Goal: Task Accomplishment & Management: Use online tool/utility

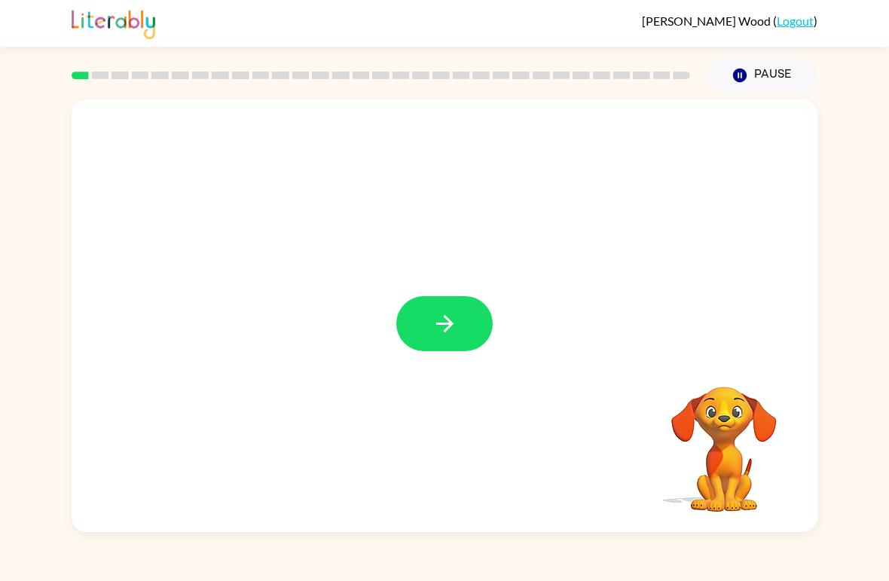
click at [446, 311] on icon "button" at bounding box center [444, 323] width 26 height 26
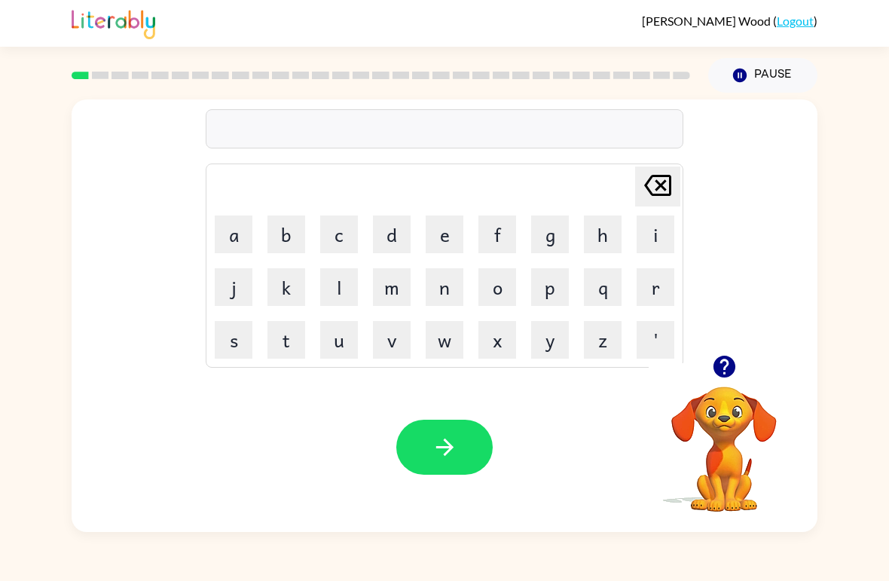
click at [667, 285] on button "r" at bounding box center [655, 287] width 38 height 38
click at [334, 327] on button "u" at bounding box center [339, 340] width 38 height 38
click at [273, 238] on button "b" at bounding box center [286, 234] width 38 height 38
click at [479, 438] on button "button" at bounding box center [444, 446] width 96 height 55
click at [381, 300] on button "m" at bounding box center [392, 287] width 38 height 38
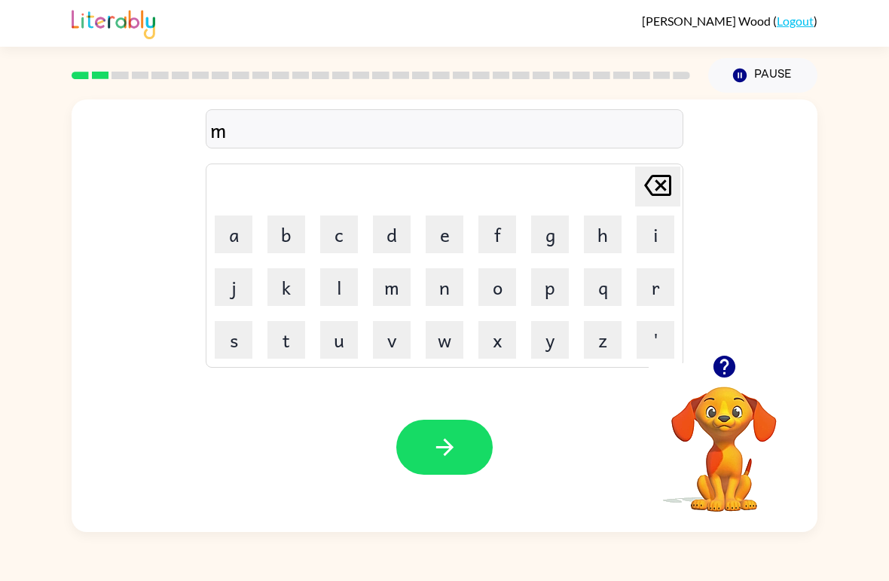
click at [507, 280] on button "o" at bounding box center [497, 287] width 38 height 38
click at [335, 349] on button "u" at bounding box center [339, 340] width 38 height 38
click at [289, 343] on button "t" at bounding box center [286, 340] width 38 height 38
click at [599, 227] on button "h" at bounding box center [603, 234] width 38 height 38
click at [473, 442] on button "button" at bounding box center [444, 446] width 96 height 55
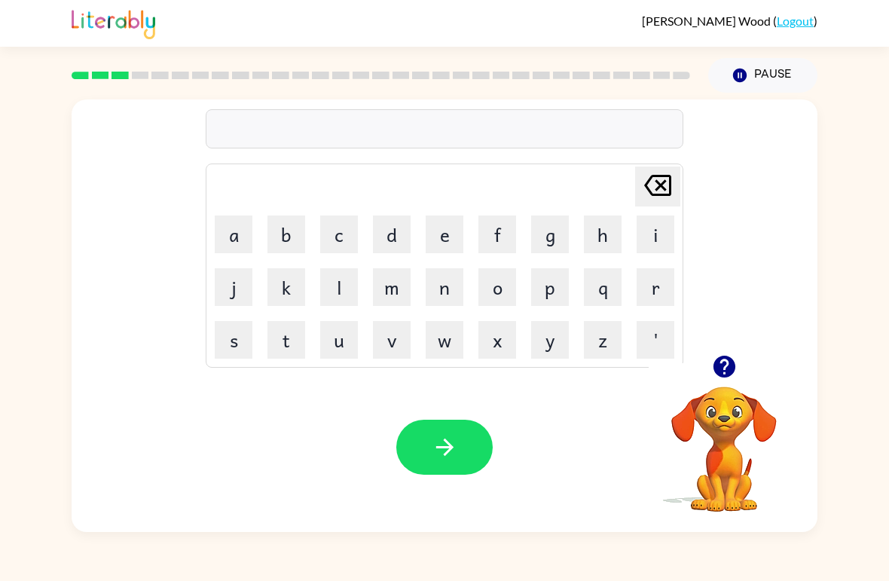
click at [398, 234] on button "d" at bounding box center [392, 234] width 38 height 38
click at [452, 226] on button "e" at bounding box center [444, 234] width 38 height 38
click at [452, 282] on button "n" at bounding box center [444, 287] width 38 height 38
click at [472, 446] on button "button" at bounding box center [444, 446] width 96 height 55
click at [237, 333] on button "s" at bounding box center [234, 340] width 38 height 38
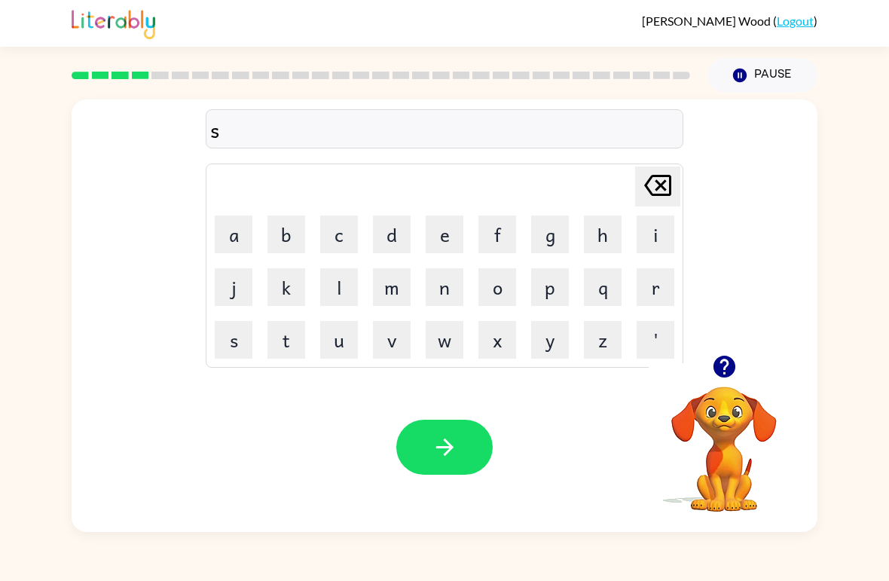
click at [554, 294] on button "p" at bounding box center [550, 287] width 38 height 38
click at [502, 287] on button "o" at bounding box center [497, 287] width 38 height 38
click at [285, 347] on button "t" at bounding box center [286, 340] width 38 height 38
click at [466, 461] on button "button" at bounding box center [444, 446] width 96 height 55
click at [240, 330] on button "s" at bounding box center [234, 340] width 38 height 38
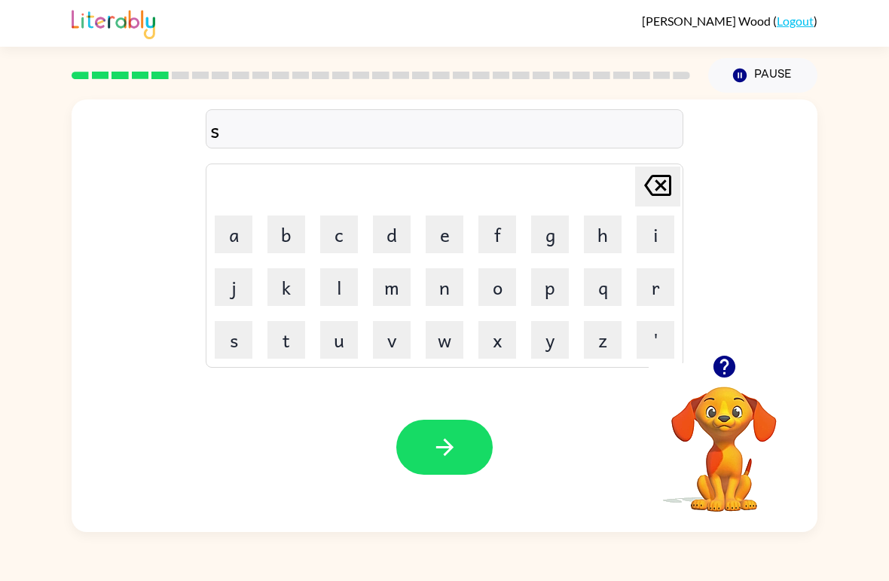
click at [450, 337] on button "w" at bounding box center [444, 340] width 38 height 38
click at [453, 224] on button "e" at bounding box center [444, 234] width 38 height 38
click at [553, 294] on button "p" at bounding box center [550, 287] width 38 height 38
click at [291, 343] on button "t" at bounding box center [286, 340] width 38 height 38
click at [448, 429] on button "button" at bounding box center [444, 446] width 96 height 55
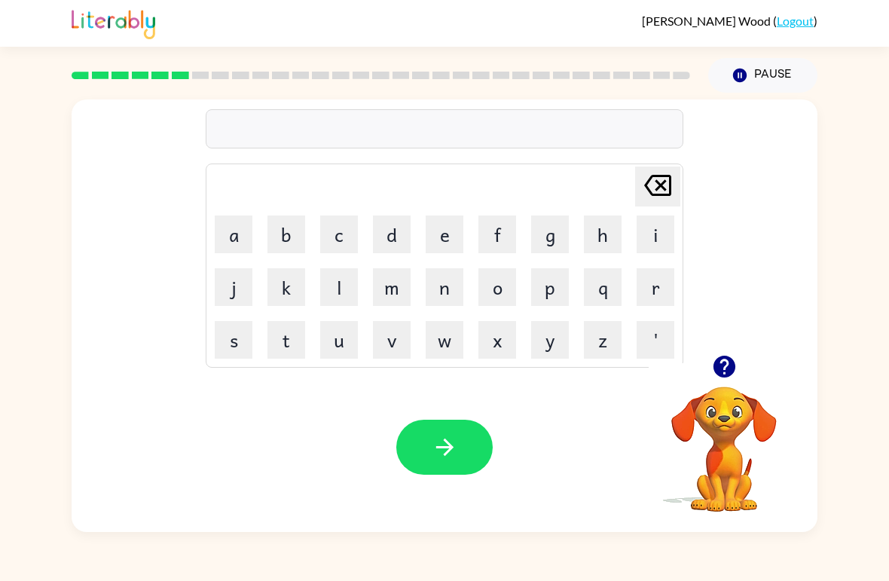
click at [552, 291] on button "p" at bounding box center [550, 287] width 38 height 38
click at [663, 249] on button "i" at bounding box center [655, 234] width 38 height 38
click at [450, 236] on button "e" at bounding box center [444, 234] width 38 height 38
click at [470, 440] on button "button" at bounding box center [444, 446] width 96 height 55
click at [347, 232] on button "c" at bounding box center [339, 234] width 38 height 38
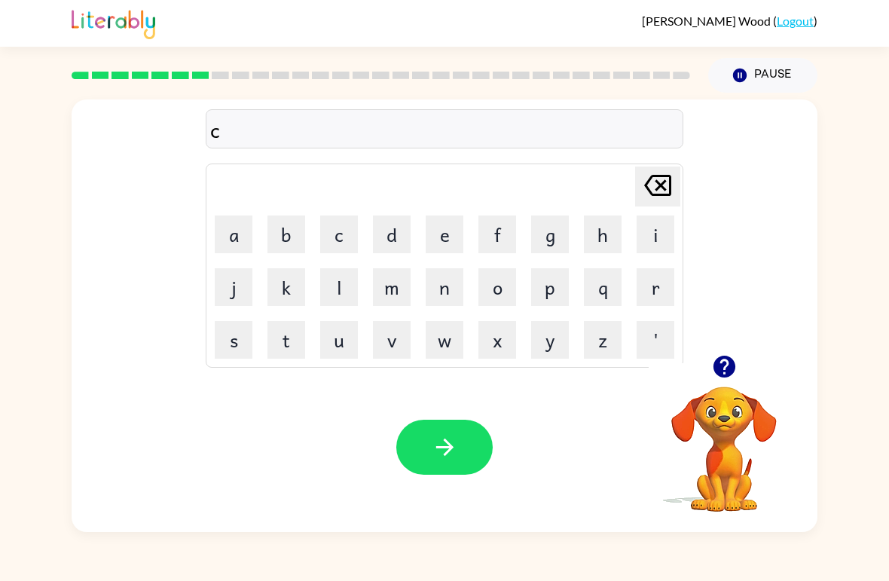
click at [244, 236] on button "a" at bounding box center [234, 234] width 38 height 38
click at [448, 281] on button "n" at bounding box center [444, 287] width 38 height 38
click at [398, 225] on button "d" at bounding box center [392, 234] width 38 height 38
click at [503, 279] on button "o" at bounding box center [497, 287] width 38 height 38
click at [339, 288] on button "l" at bounding box center [339, 287] width 38 height 38
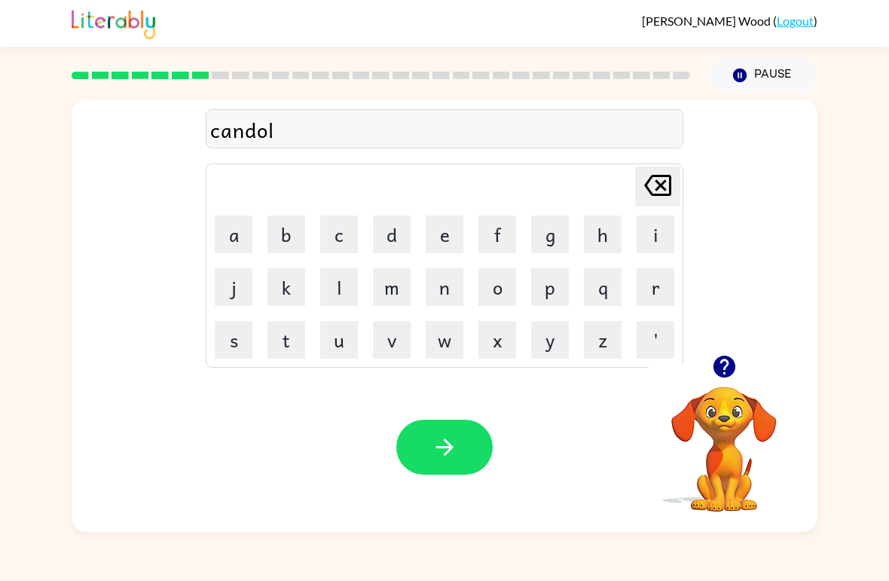
click at [439, 434] on button "button" at bounding box center [444, 446] width 96 height 55
click at [279, 230] on button "b" at bounding box center [286, 234] width 38 height 38
click at [221, 241] on button "a" at bounding box center [234, 234] width 38 height 38
click at [283, 343] on button "t" at bounding box center [286, 340] width 38 height 38
click at [612, 229] on button "h" at bounding box center [603, 234] width 38 height 38
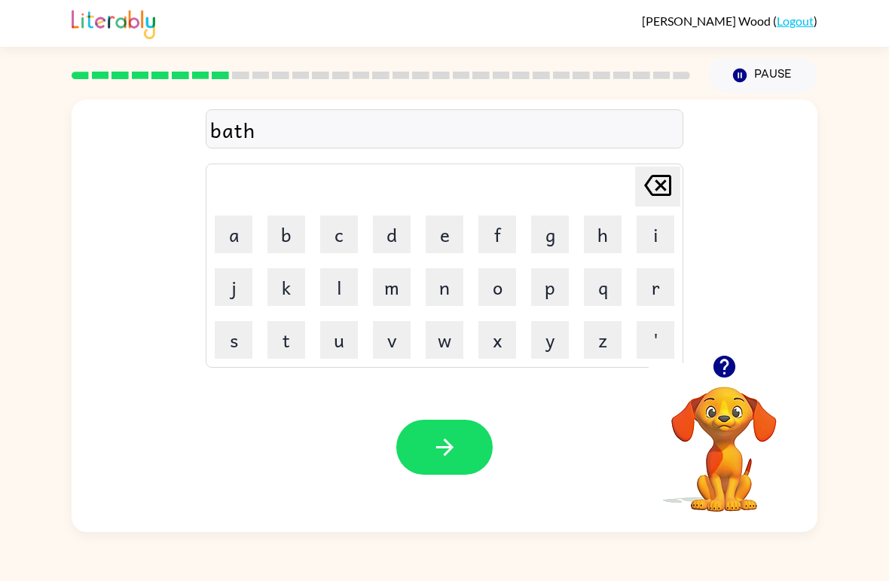
click at [439, 466] on button "button" at bounding box center [444, 446] width 96 height 55
click at [336, 236] on button "c" at bounding box center [339, 234] width 38 height 38
click at [493, 291] on button "o" at bounding box center [497, 287] width 38 height 38
click at [665, 197] on icon "[PERSON_NAME] last character input" at bounding box center [657, 185] width 36 height 36
click at [347, 288] on button "l" at bounding box center [339, 287] width 38 height 38
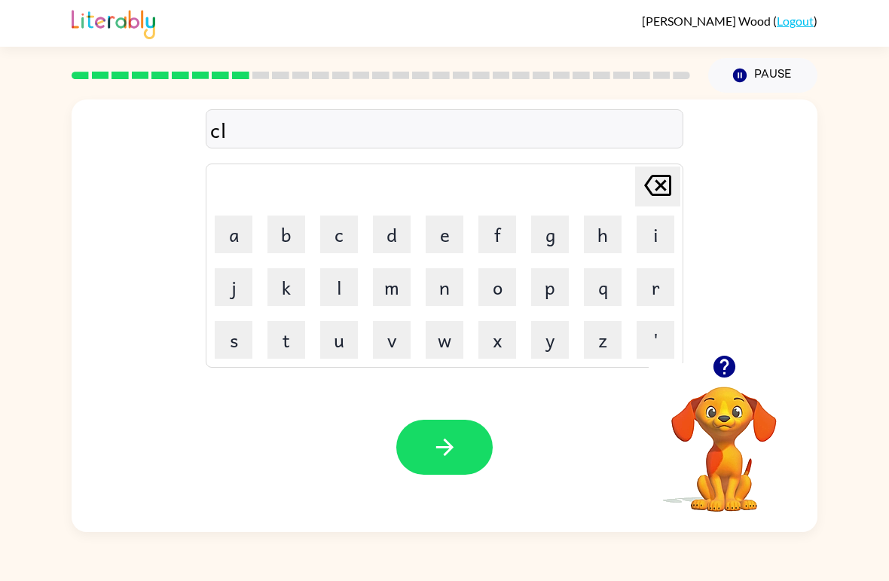
click at [511, 285] on button "o" at bounding box center [497, 287] width 38 height 38
click at [669, 192] on icon at bounding box center [657, 185] width 27 height 21
click at [245, 231] on button "a" at bounding box center [234, 234] width 38 height 38
click at [504, 286] on button "o" at bounding box center [497, 287] width 38 height 38
click at [450, 288] on button "n" at bounding box center [444, 287] width 38 height 38
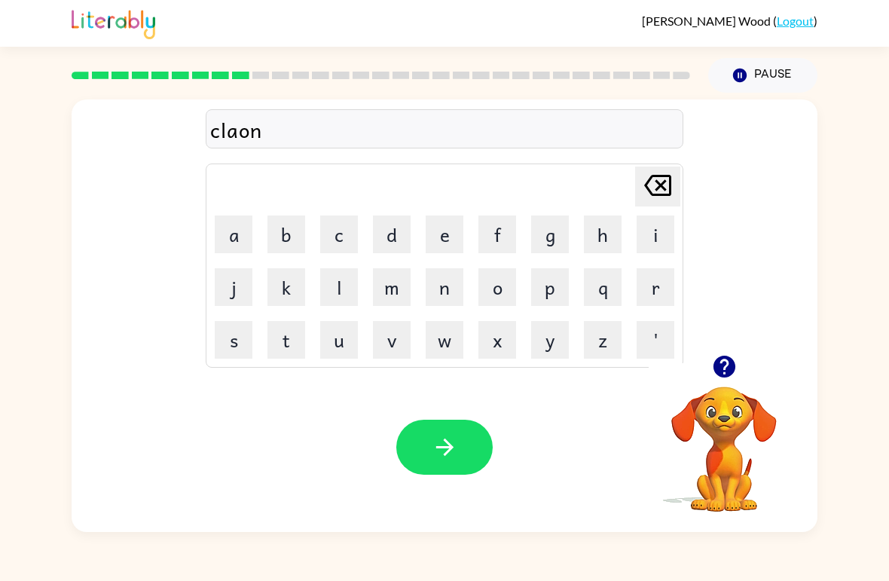
click at [474, 432] on button "button" at bounding box center [444, 446] width 96 height 55
click at [240, 343] on button "s" at bounding box center [234, 340] width 38 height 38
click at [603, 230] on button "h" at bounding box center [603, 234] width 38 height 38
click at [505, 280] on button "o" at bounding box center [497, 287] width 38 height 38
click at [351, 233] on button "c" at bounding box center [339, 234] width 38 height 38
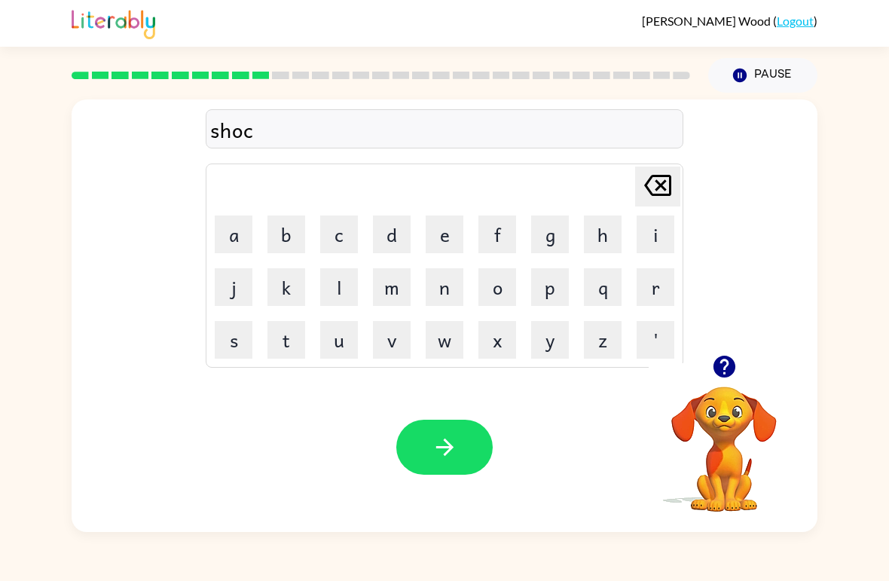
click at [291, 291] on button "k" at bounding box center [286, 287] width 38 height 38
click at [465, 428] on button "button" at bounding box center [444, 446] width 96 height 55
click at [550, 229] on button "g" at bounding box center [550, 234] width 38 height 38
click at [236, 230] on button "a" at bounding box center [234, 234] width 38 height 38
click at [611, 355] on button "z" at bounding box center [603, 340] width 38 height 38
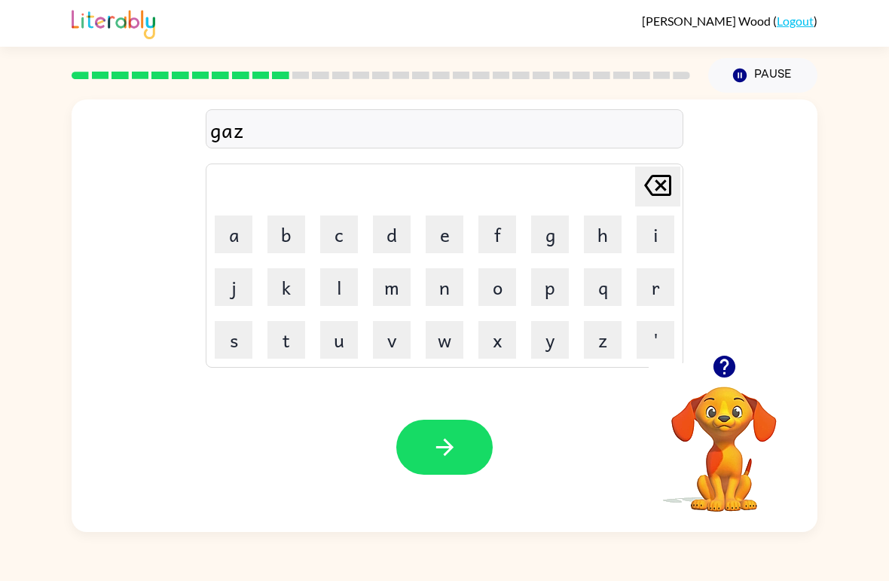
click at [453, 240] on button "e" at bounding box center [444, 234] width 38 height 38
click at [464, 441] on button "button" at bounding box center [444, 446] width 96 height 55
click at [448, 228] on button "e" at bounding box center [444, 234] width 38 height 38
click at [510, 331] on button "x" at bounding box center [497, 340] width 38 height 38
click at [553, 287] on button "p" at bounding box center [550, 287] width 38 height 38
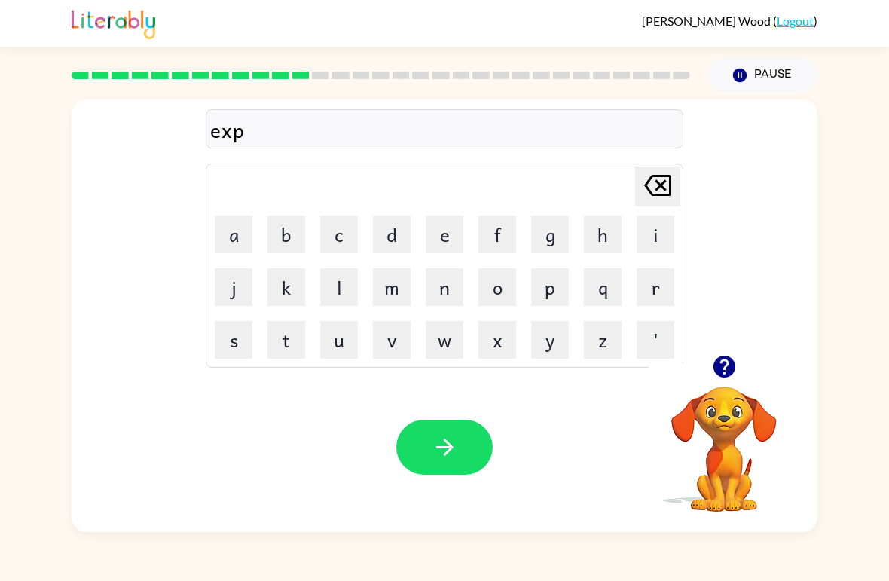
click at [506, 288] on button "o" at bounding box center [497, 287] width 38 height 38
click at [658, 190] on icon at bounding box center [657, 185] width 27 height 21
click at [343, 289] on button "l" at bounding box center [339, 287] width 38 height 38
click at [496, 283] on button "o" at bounding box center [497, 287] width 38 height 38
click at [396, 236] on button "d" at bounding box center [392, 234] width 38 height 38
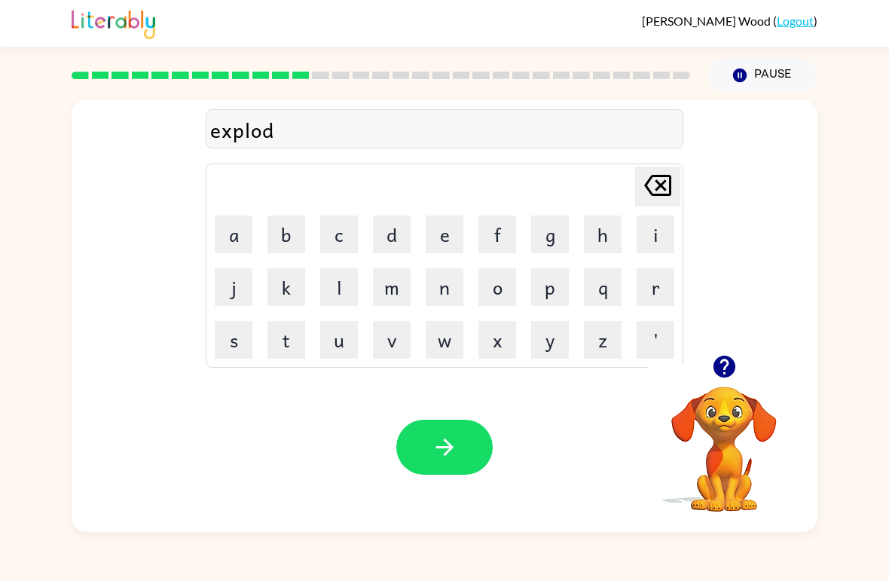
click at [474, 444] on button "button" at bounding box center [444, 446] width 96 height 55
click at [236, 337] on button "s" at bounding box center [234, 340] width 38 height 38
click at [444, 343] on button "w" at bounding box center [444, 340] width 38 height 38
click at [457, 223] on button "e" at bounding box center [444, 234] width 38 height 38
click at [443, 227] on button "e" at bounding box center [444, 234] width 38 height 38
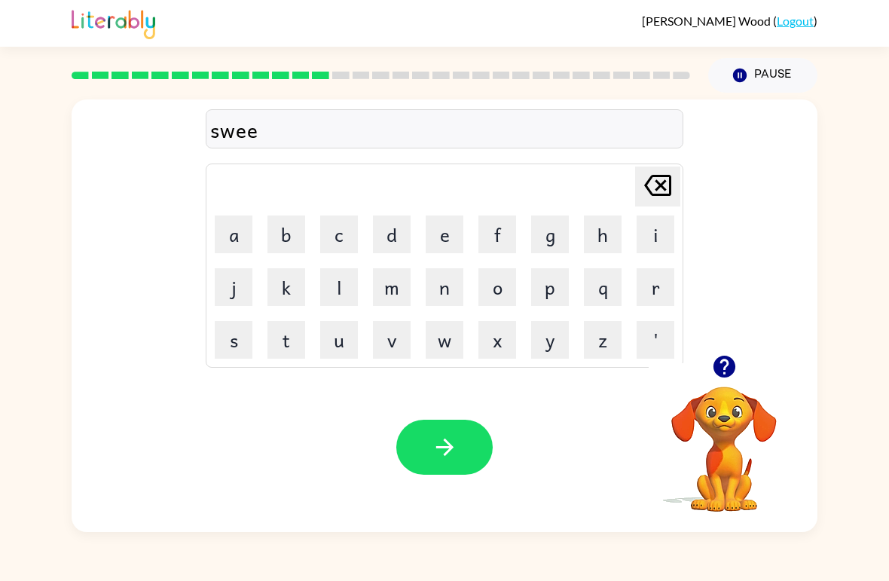
click at [303, 349] on button "t" at bounding box center [286, 340] width 38 height 38
click at [453, 284] on button "n" at bounding box center [444, 287] width 38 height 38
click at [448, 247] on button "e" at bounding box center [444, 234] width 38 height 38
click at [232, 345] on button "s" at bounding box center [234, 340] width 38 height 38
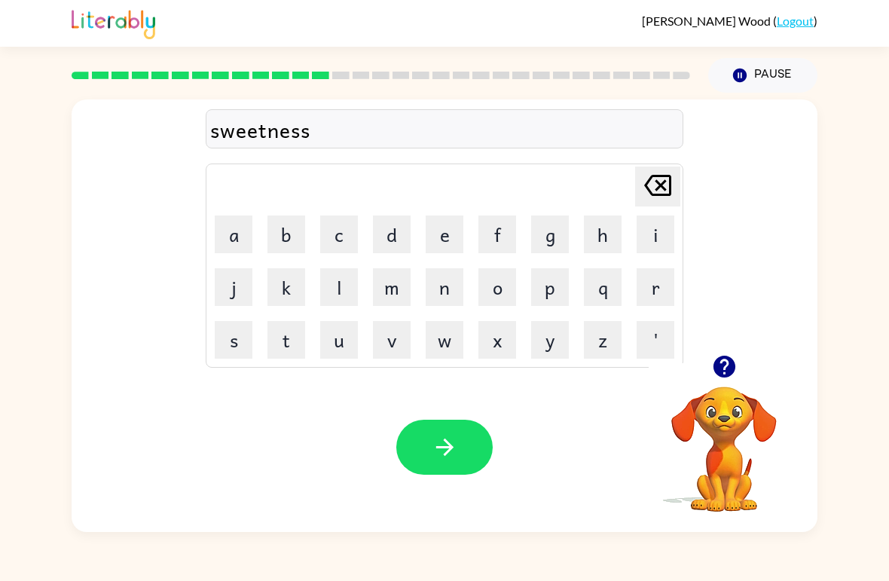
click at [463, 450] on button "button" at bounding box center [444, 446] width 96 height 55
click at [608, 236] on button "h" at bounding box center [603, 234] width 38 height 38
click at [671, 237] on button "i" at bounding box center [655, 234] width 38 height 38
click at [557, 291] on button "p" at bounding box center [550, 287] width 38 height 38
click at [556, 290] on button "p" at bounding box center [550, 287] width 38 height 38
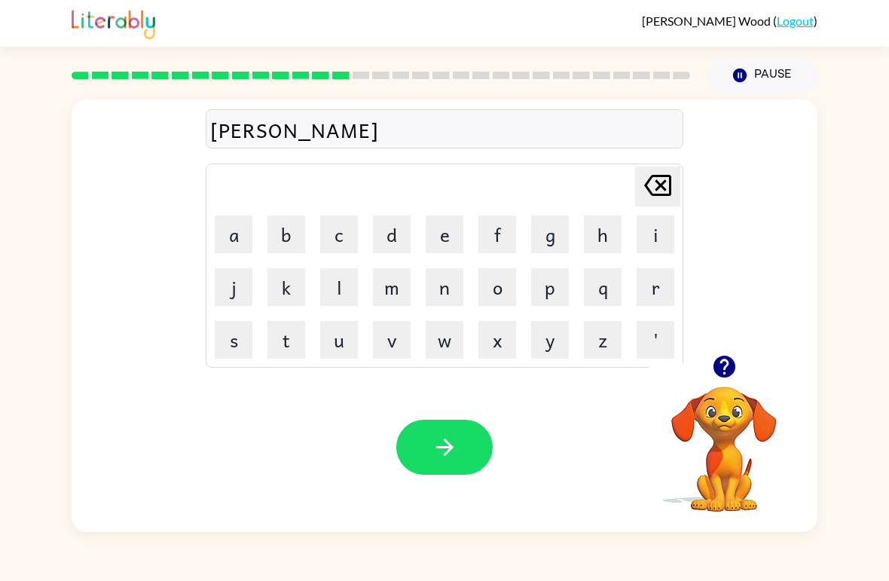
click at [505, 276] on button "o" at bounding box center [497, 287] width 38 height 38
click at [461, 452] on button "button" at bounding box center [444, 446] width 96 height 55
click at [502, 230] on button "f" at bounding box center [497, 234] width 38 height 38
click at [500, 289] on button "o" at bounding box center [497, 287] width 38 height 38
click at [665, 286] on button "r" at bounding box center [655, 287] width 38 height 38
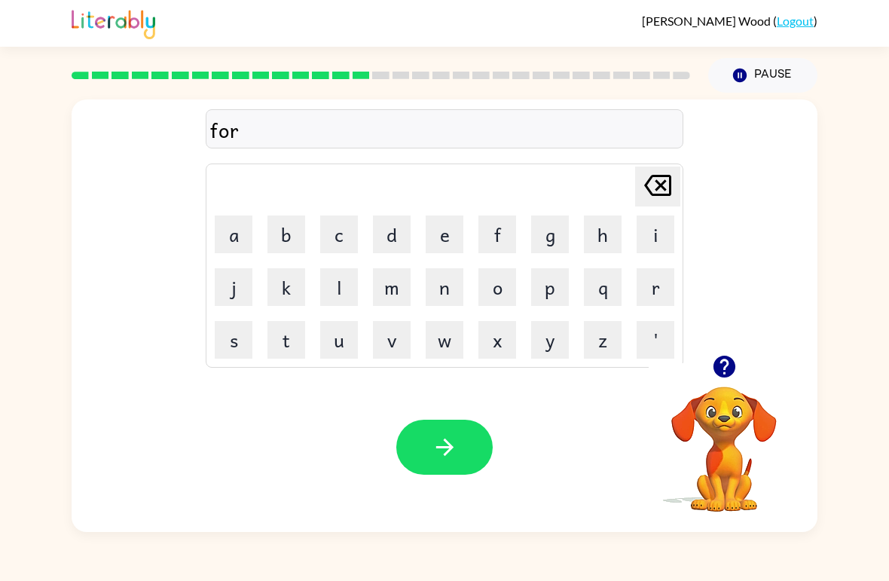
click at [346, 237] on button "c" at bounding box center [339, 234] width 38 height 38
click at [291, 279] on button "k" at bounding box center [286, 287] width 38 height 38
click at [463, 450] on button "button" at bounding box center [444, 446] width 96 height 55
click at [456, 330] on button "w" at bounding box center [444, 340] width 38 height 38
click at [448, 234] on button "e" at bounding box center [444, 234] width 38 height 38
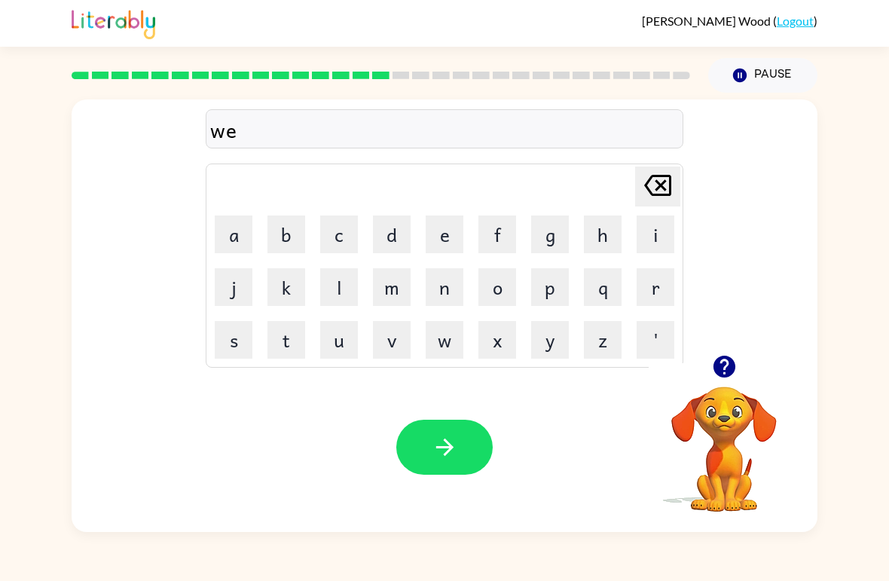
click at [294, 238] on button "b" at bounding box center [286, 234] width 38 height 38
click at [462, 444] on button "button" at bounding box center [444, 446] width 96 height 55
click at [242, 343] on button "s" at bounding box center [234, 340] width 38 height 38
click at [340, 284] on button "l" at bounding box center [339, 287] width 38 height 38
click at [455, 229] on button "e" at bounding box center [444, 234] width 38 height 38
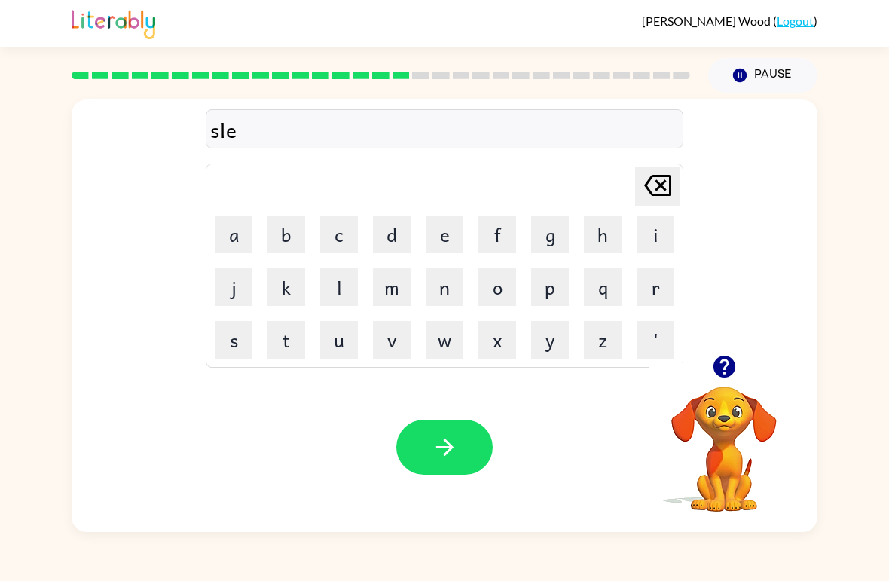
click at [602, 289] on button "q" at bounding box center [603, 287] width 38 height 38
click at [656, 192] on icon "[PERSON_NAME] last character input" at bounding box center [657, 185] width 36 height 36
click at [563, 281] on button "p" at bounding box center [550, 287] width 38 height 38
click at [304, 334] on button "t" at bounding box center [286, 340] width 38 height 38
click at [458, 439] on button "button" at bounding box center [444, 446] width 96 height 55
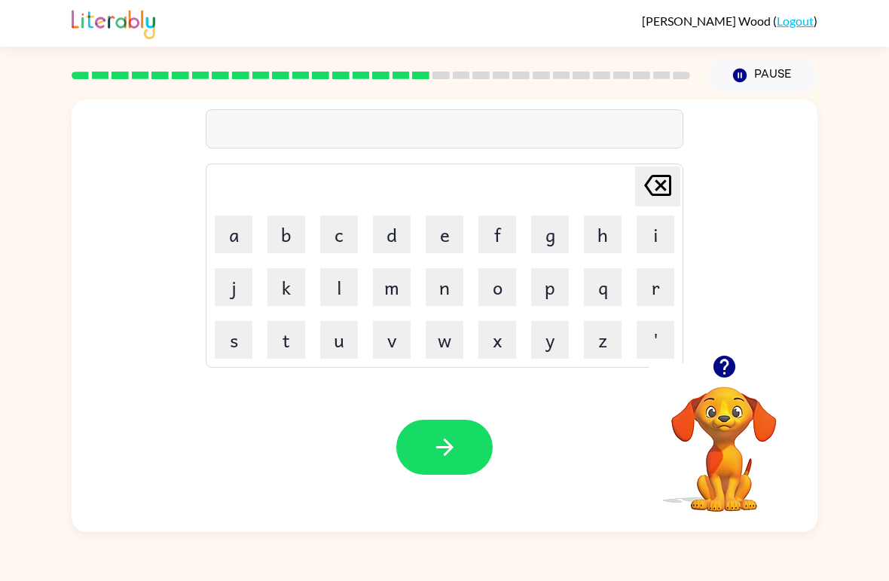
click at [608, 242] on button "h" at bounding box center [603, 234] width 38 height 38
click at [232, 232] on button "a" at bounding box center [234, 234] width 38 height 38
click at [659, 286] on button "r" at bounding box center [655, 287] width 38 height 38
click at [236, 233] on button "a" at bounding box center [234, 234] width 38 height 38
click at [662, 181] on icon "[PERSON_NAME] last character input" at bounding box center [657, 185] width 36 height 36
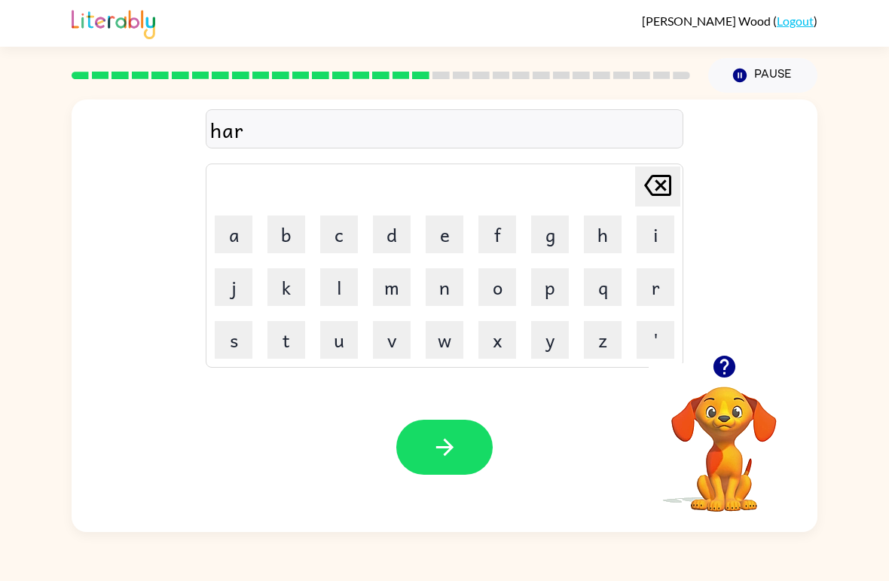
click at [402, 230] on button "d" at bounding box center [392, 234] width 38 height 38
click at [461, 432] on button "button" at bounding box center [444, 446] width 96 height 55
click at [661, 293] on button "r" at bounding box center [655, 287] width 38 height 38
click at [524, 282] on td "p" at bounding box center [549, 286] width 51 height 51
click at [511, 297] on button "o" at bounding box center [497, 287] width 38 height 38
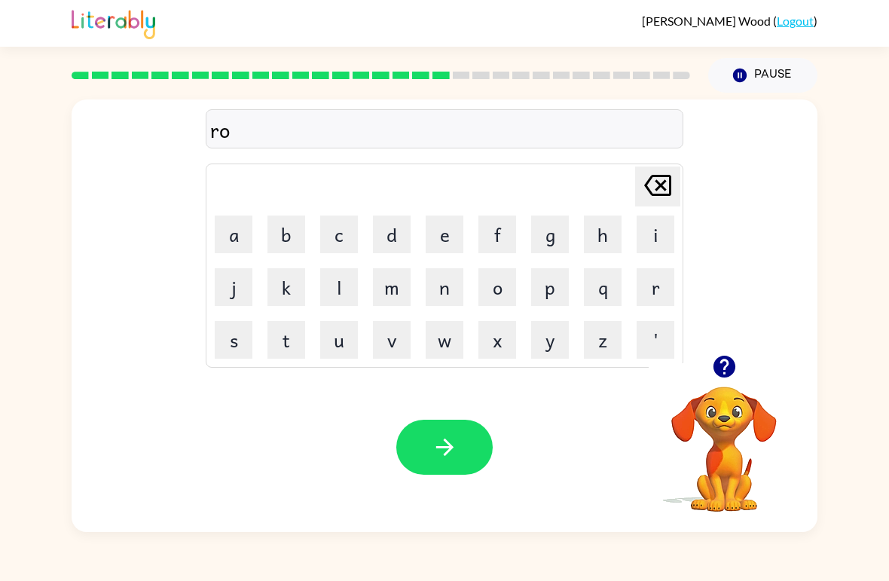
click at [398, 236] on button "d" at bounding box center [392, 234] width 38 height 38
click at [662, 184] on icon at bounding box center [657, 185] width 27 height 21
click at [394, 229] on button "d" at bounding box center [392, 234] width 38 height 38
click at [459, 455] on button "button" at bounding box center [444, 446] width 96 height 55
click at [664, 291] on button "r" at bounding box center [655, 287] width 38 height 38
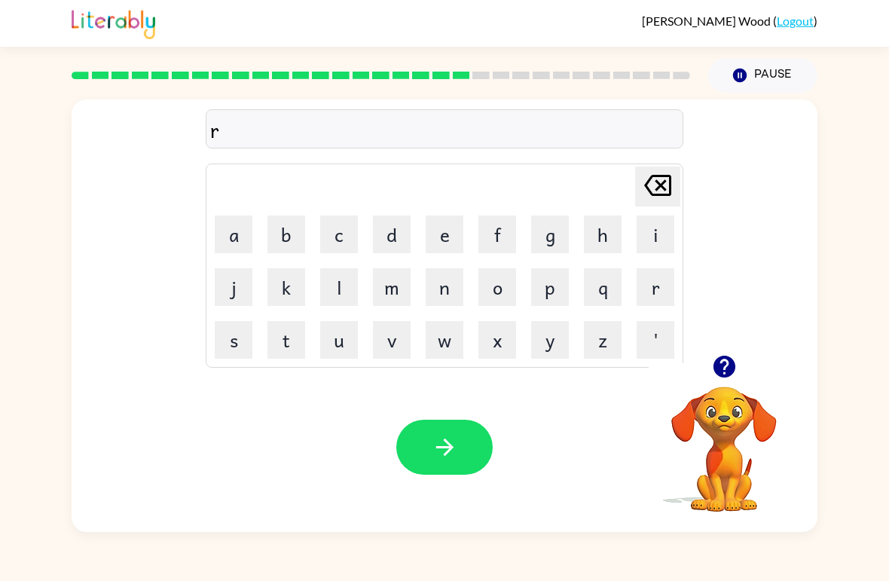
click at [453, 242] on button "e" at bounding box center [444, 234] width 38 height 38
click at [246, 349] on button "s" at bounding box center [234, 340] width 38 height 38
click at [287, 340] on button "t" at bounding box center [286, 340] width 38 height 38
click at [447, 236] on button "e" at bounding box center [444, 234] width 38 height 38
click at [389, 238] on button "d" at bounding box center [392, 234] width 38 height 38
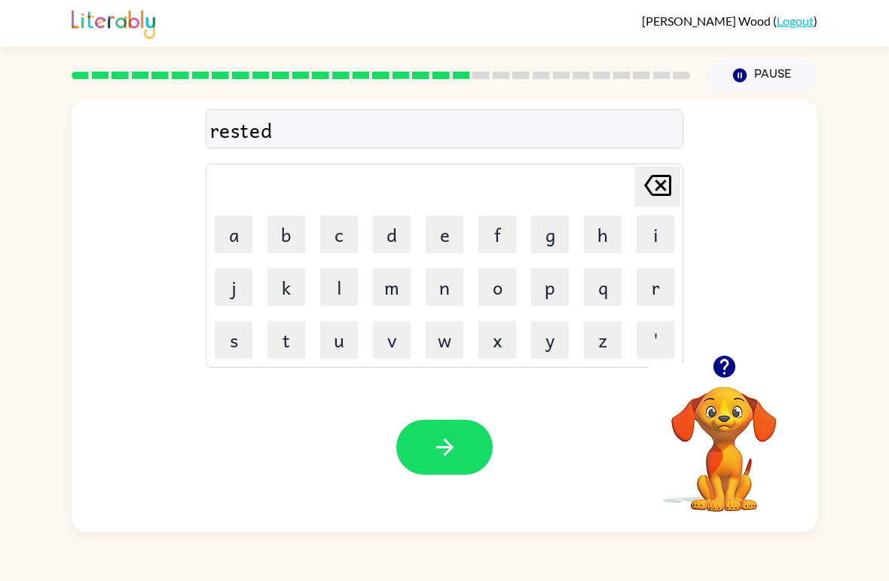
click at [454, 451] on icon "button" at bounding box center [444, 447] width 26 height 26
click at [450, 341] on button "w" at bounding box center [444, 340] width 38 height 38
click at [648, 236] on button "i" at bounding box center [655, 234] width 38 height 38
click at [227, 233] on button "a" at bounding box center [234, 234] width 38 height 38
click at [342, 231] on button "c" at bounding box center [339, 234] width 38 height 38
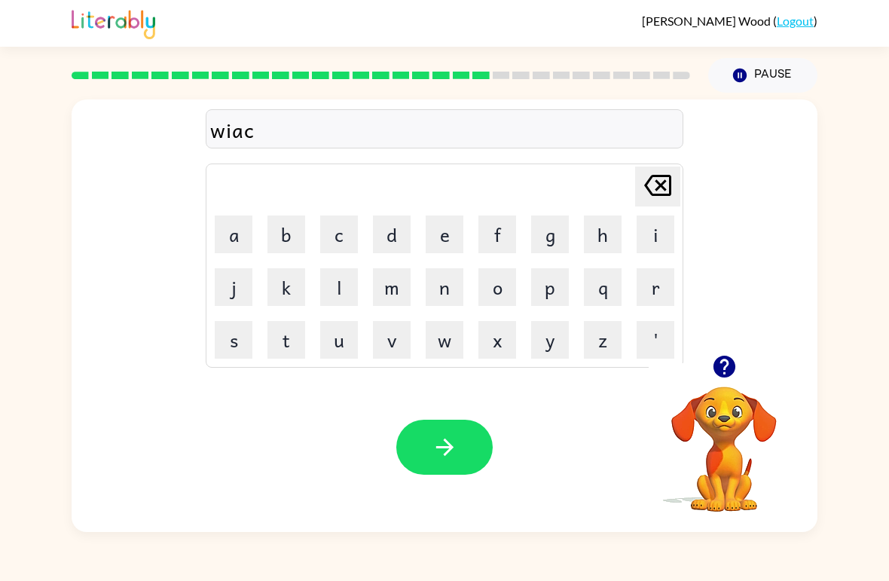
click at [302, 283] on button "k" at bounding box center [286, 287] width 38 height 38
click at [459, 452] on button "button" at bounding box center [444, 446] width 96 height 55
click at [238, 341] on button "s" at bounding box center [234, 340] width 38 height 38
click at [450, 300] on button "n" at bounding box center [444, 287] width 38 height 38
click at [499, 291] on button "o" at bounding box center [497, 287] width 38 height 38
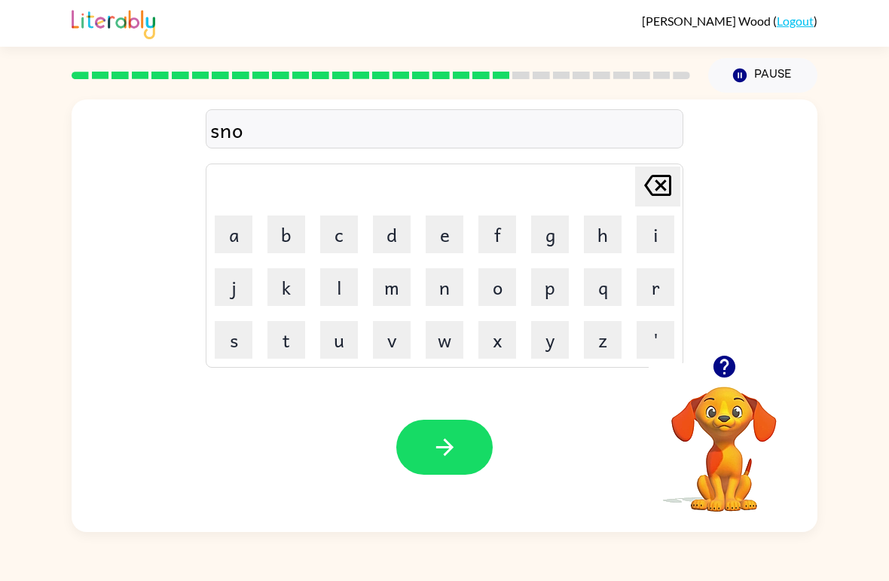
click at [396, 294] on button "m" at bounding box center [392, 287] width 38 height 38
click at [663, 188] on icon at bounding box center [657, 185] width 27 height 21
click at [452, 340] on button "w" at bounding box center [444, 340] width 38 height 38
click at [389, 280] on button "m" at bounding box center [392, 287] width 38 height 38
click at [239, 230] on button "a" at bounding box center [234, 234] width 38 height 38
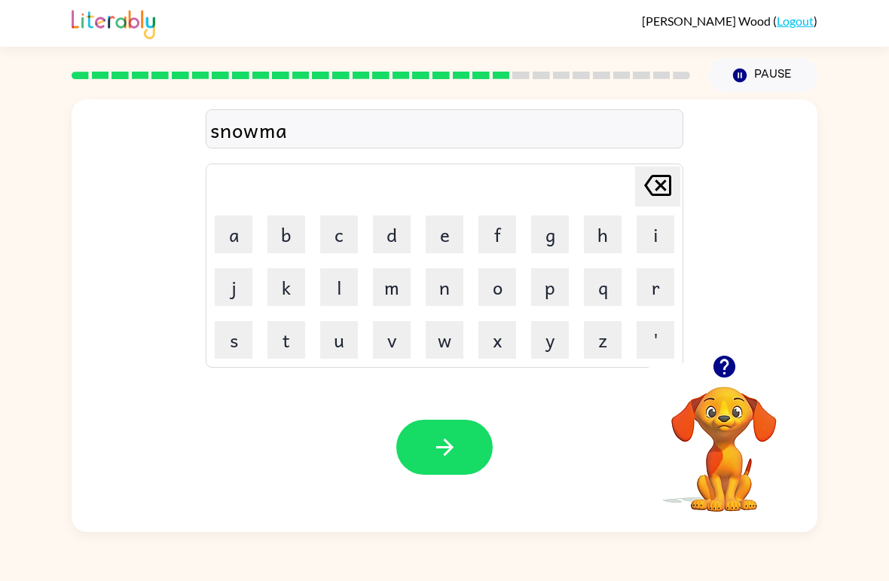
click at [459, 283] on button "n" at bounding box center [444, 287] width 38 height 38
click at [478, 441] on button "button" at bounding box center [444, 446] width 96 height 55
click at [453, 340] on button "w" at bounding box center [444, 340] width 38 height 38
click at [659, 233] on button "i" at bounding box center [655, 234] width 38 height 38
click at [452, 279] on button "n" at bounding box center [444, 287] width 38 height 38
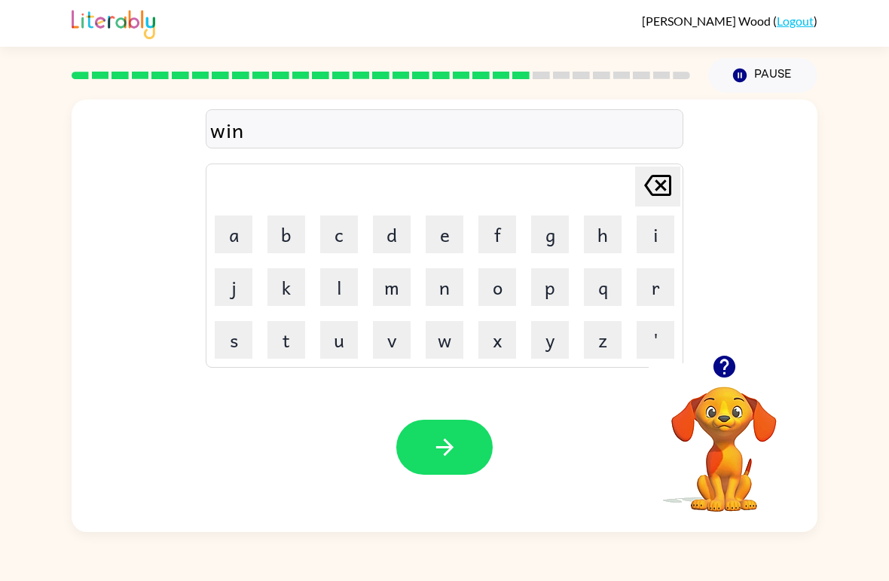
click at [283, 340] on button "t" at bounding box center [286, 340] width 38 height 38
click at [452, 226] on button "e" at bounding box center [444, 234] width 38 height 38
click at [666, 282] on button "r" at bounding box center [655, 287] width 38 height 38
click at [468, 448] on button "button" at bounding box center [444, 446] width 96 height 55
click at [349, 235] on button "c" at bounding box center [339, 234] width 38 height 38
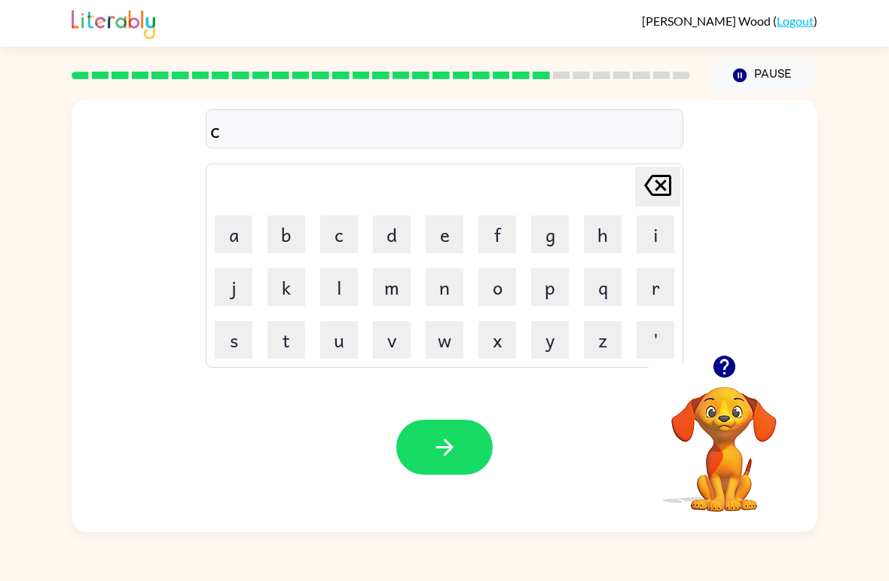
click at [614, 228] on button "h" at bounding box center [603, 234] width 38 height 38
click at [449, 234] on button "e" at bounding box center [444, 234] width 38 height 38
click at [240, 337] on button "s" at bounding box center [234, 340] width 38 height 38
click at [291, 335] on button "t" at bounding box center [286, 340] width 38 height 38
click at [475, 441] on button "button" at bounding box center [444, 446] width 96 height 55
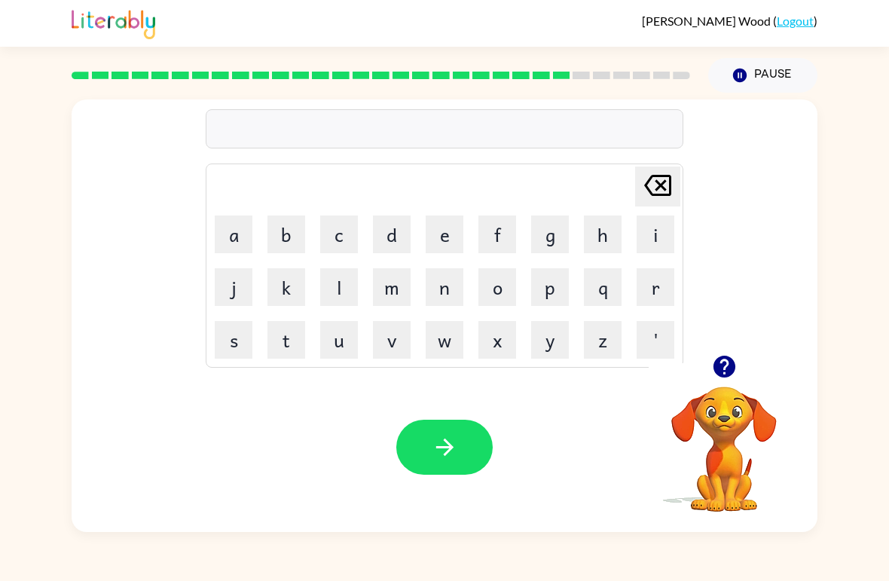
click at [242, 346] on button "s" at bounding box center [234, 340] width 38 height 38
click at [501, 295] on button "o" at bounding box center [497, 287] width 38 height 38
click at [397, 228] on button "d" at bounding box center [392, 234] width 38 height 38
click at [454, 232] on button "e" at bounding box center [444, 234] width 38 height 38
click at [454, 288] on button "n" at bounding box center [444, 287] width 38 height 38
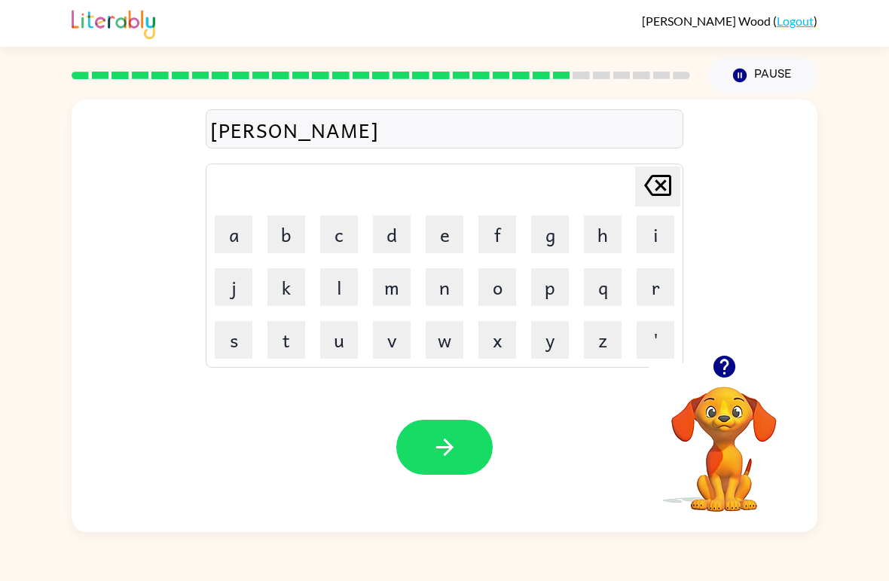
click at [455, 457] on icon "button" at bounding box center [444, 447] width 26 height 26
click at [502, 293] on button "o" at bounding box center [497, 287] width 38 height 38
click at [440, 338] on button "w" at bounding box center [444, 340] width 38 height 38
click at [655, 192] on icon "[PERSON_NAME] last character input" at bounding box center [657, 185] width 36 height 36
click at [655, 191] on icon "[PERSON_NAME] last character input" at bounding box center [657, 185] width 36 height 36
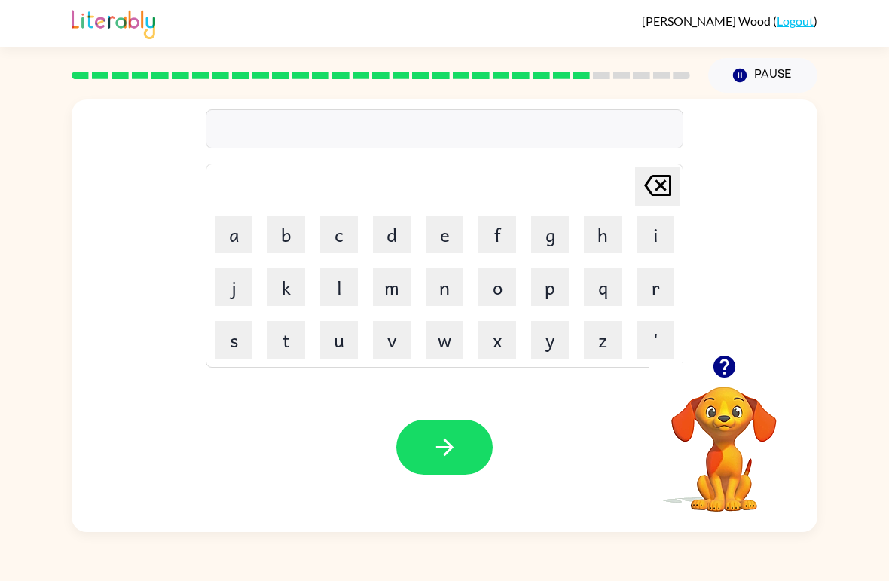
click at [337, 225] on button "c" at bounding box center [339, 234] width 38 height 38
click at [497, 285] on button "o" at bounding box center [497, 287] width 38 height 38
click at [446, 336] on button "w" at bounding box center [444, 340] width 38 height 38
click at [453, 289] on button "n" at bounding box center [444, 287] width 38 height 38
click at [439, 453] on icon "button" at bounding box center [444, 447] width 26 height 26
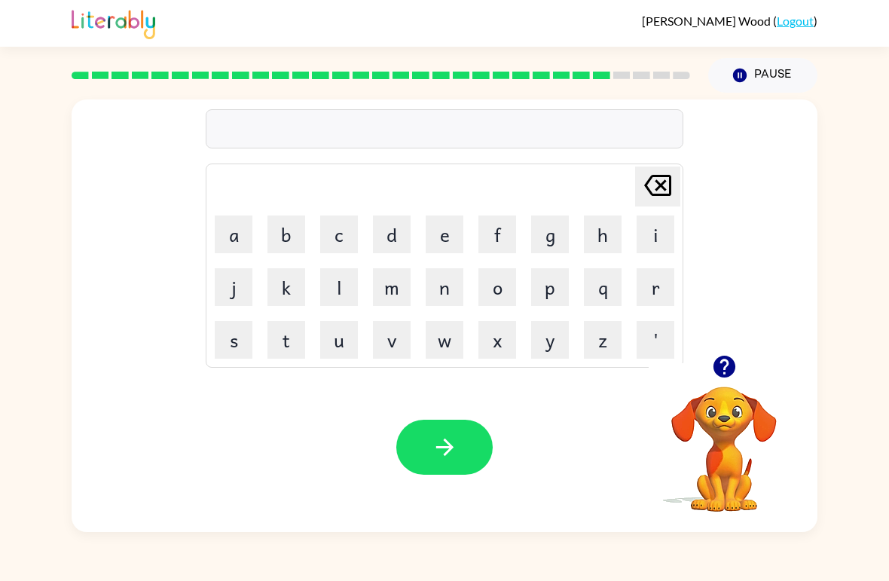
click at [347, 236] on button "c" at bounding box center [339, 234] width 38 height 38
click at [600, 231] on button "h" at bounding box center [603, 234] width 38 height 38
click at [238, 221] on button "a" at bounding box center [234, 234] width 38 height 38
click at [457, 276] on button "n" at bounding box center [444, 287] width 38 height 38
click at [442, 245] on button "e" at bounding box center [444, 234] width 38 height 38
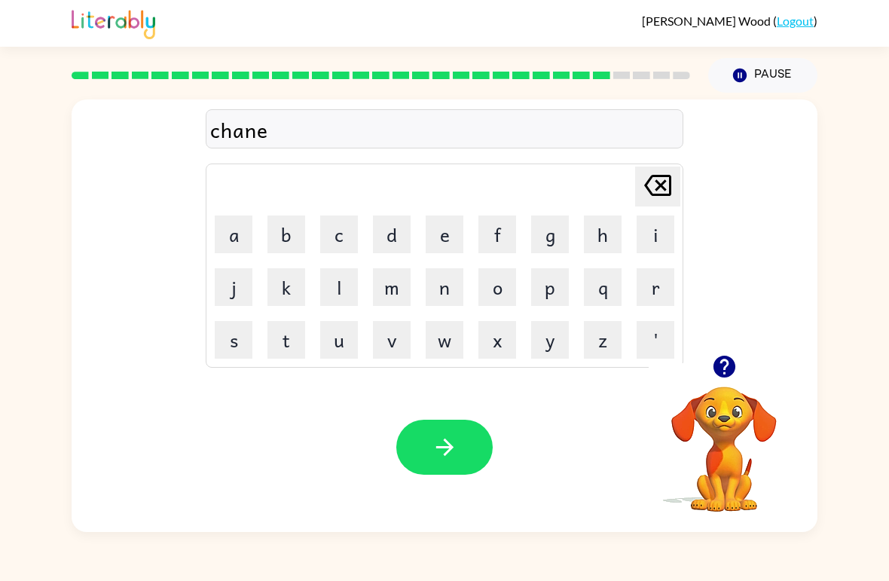
click at [467, 453] on button "button" at bounding box center [444, 446] width 96 height 55
click at [236, 328] on button "s" at bounding box center [234, 340] width 38 height 38
click at [607, 240] on button "h" at bounding box center [603, 234] width 38 height 38
click at [498, 280] on button "o" at bounding box center [497, 287] width 38 height 38
click at [303, 338] on button "t" at bounding box center [286, 340] width 38 height 38
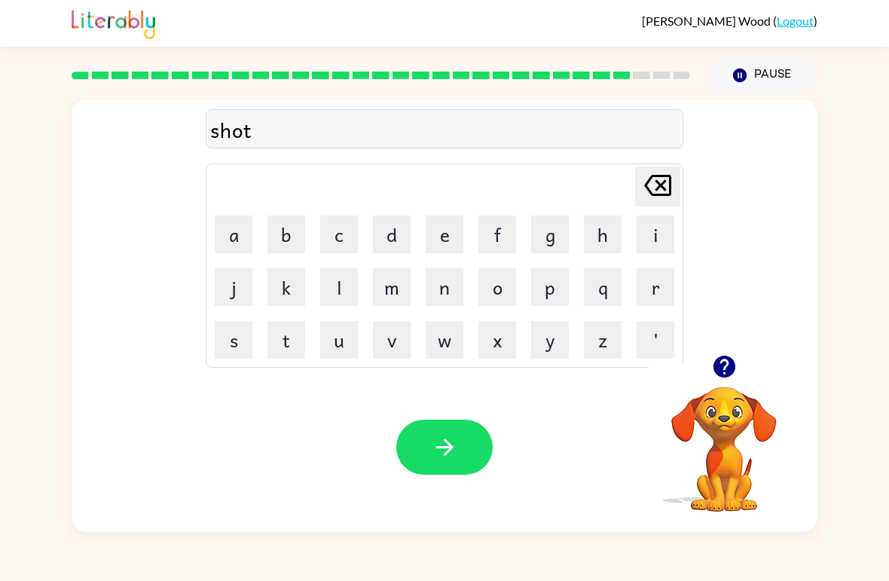
click at [660, 186] on icon at bounding box center [657, 185] width 27 height 21
click at [670, 178] on icon at bounding box center [657, 185] width 27 height 21
click at [352, 347] on button "u" at bounding box center [339, 340] width 38 height 38
click at [303, 337] on button "t" at bounding box center [286, 340] width 38 height 38
click at [463, 435] on button "button" at bounding box center [444, 446] width 96 height 55
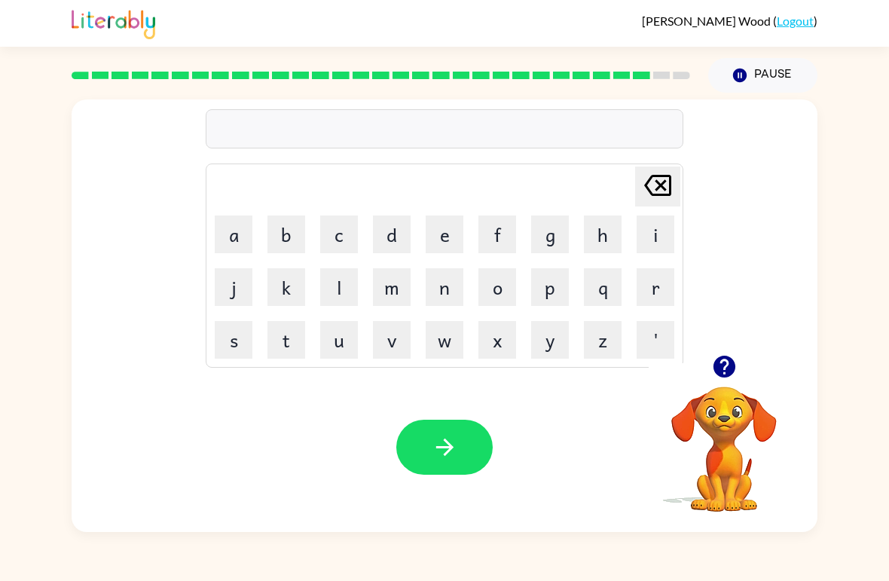
click at [297, 330] on button "t" at bounding box center [286, 340] width 38 height 38
click at [599, 236] on button "h" at bounding box center [603, 234] width 38 height 38
click at [446, 237] on button "e" at bounding box center [444, 234] width 38 height 38
click at [648, 285] on button "r" at bounding box center [655, 287] width 38 height 38
click at [242, 334] on button "s" at bounding box center [234, 340] width 38 height 38
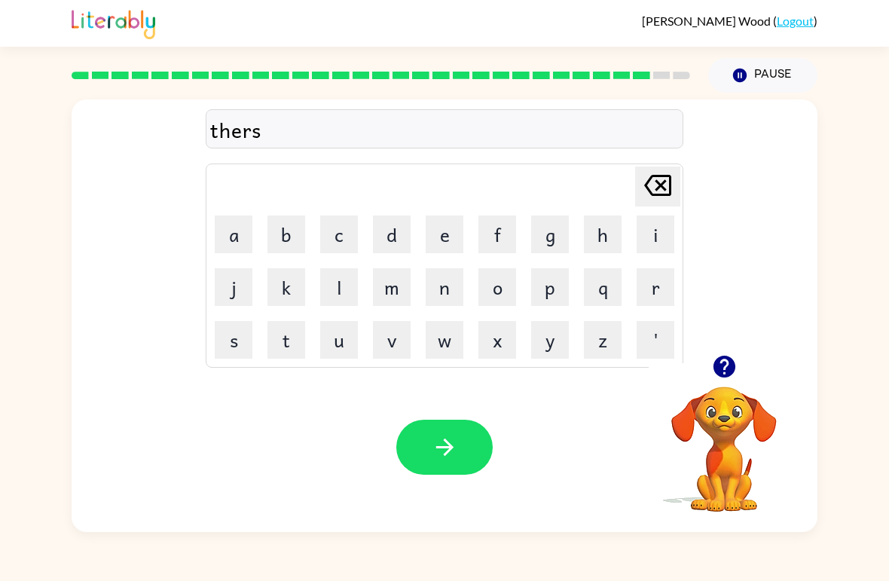
click at [298, 331] on button "t" at bounding box center [286, 340] width 38 height 38
click at [459, 442] on button "button" at bounding box center [444, 446] width 96 height 55
click at [667, 277] on button "r" at bounding box center [655, 287] width 38 height 38
click at [661, 241] on button "i" at bounding box center [655, 234] width 38 height 38
click at [556, 285] on button "p" at bounding box center [550, 287] width 38 height 38
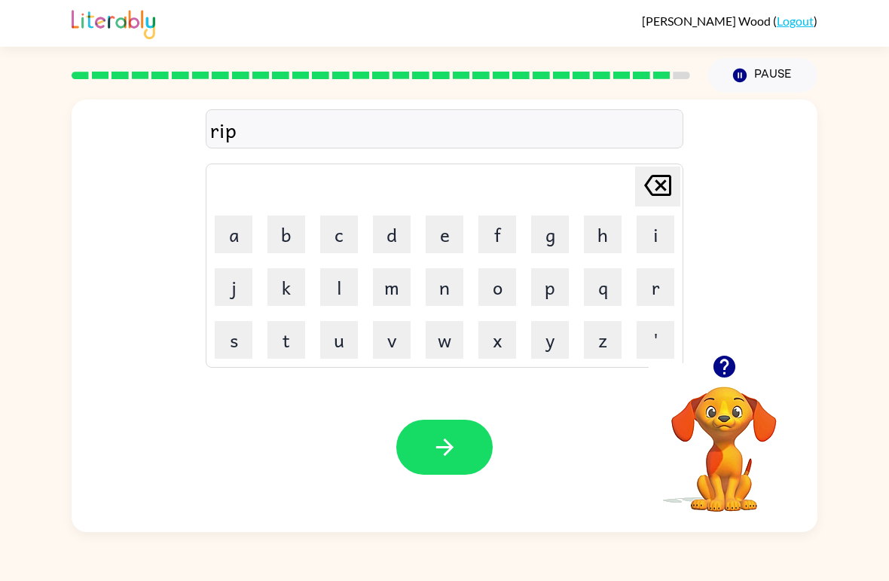
click at [450, 232] on button "e" at bounding box center [444, 234] width 38 height 38
click at [481, 468] on button "button" at bounding box center [444, 446] width 96 height 55
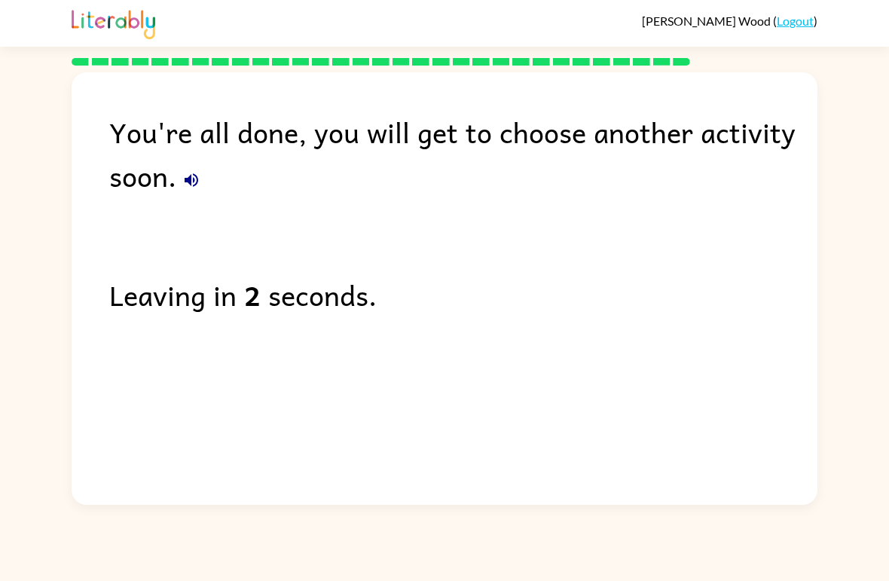
click at [180, 172] on button "button" at bounding box center [191, 180] width 30 height 30
